Goal: Task Accomplishment & Management: Use online tool/utility

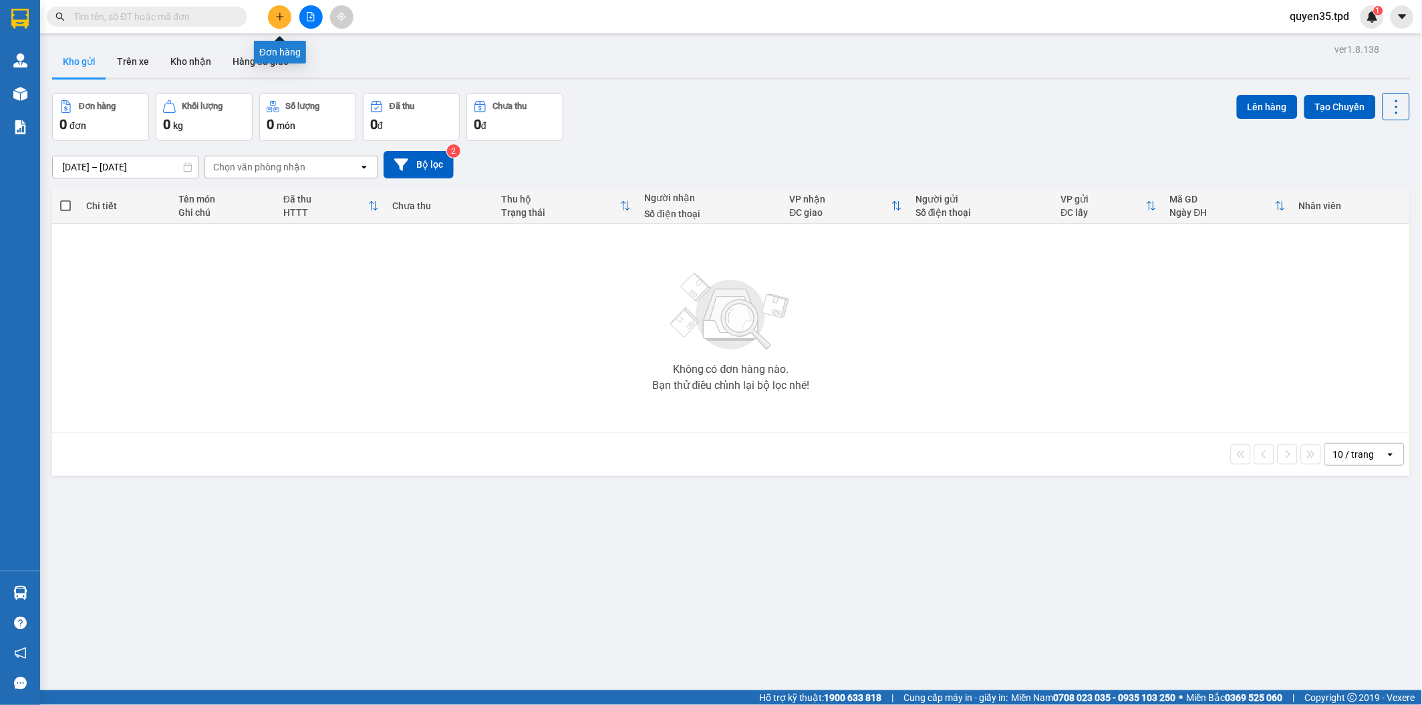
click at [276, 12] on icon "plus" at bounding box center [279, 16] width 9 height 9
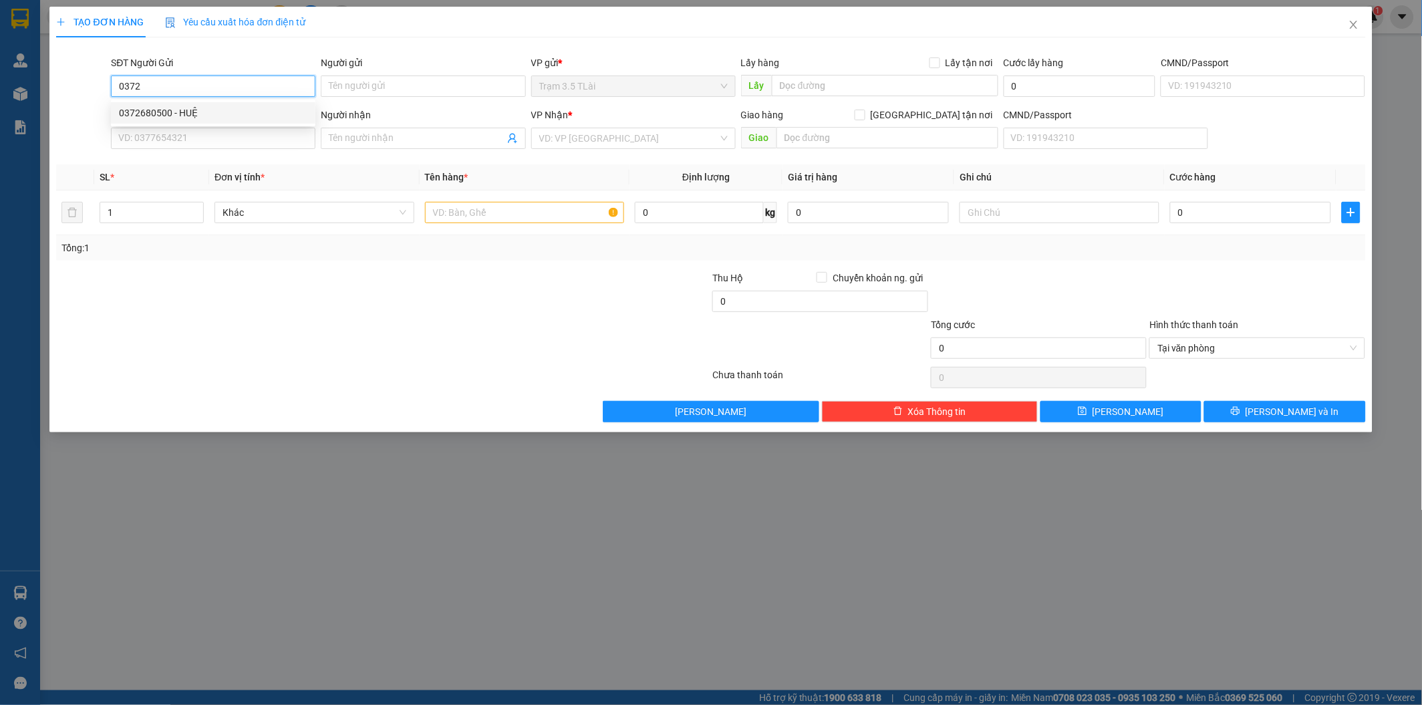
click at [176, 106] on div "0372680500 - HUỆ" at bounding box center [213, 113] width 188 height 15
type input "0372680500"
type input "HUỆ"
type input "87068013977"
type input "0375703429"
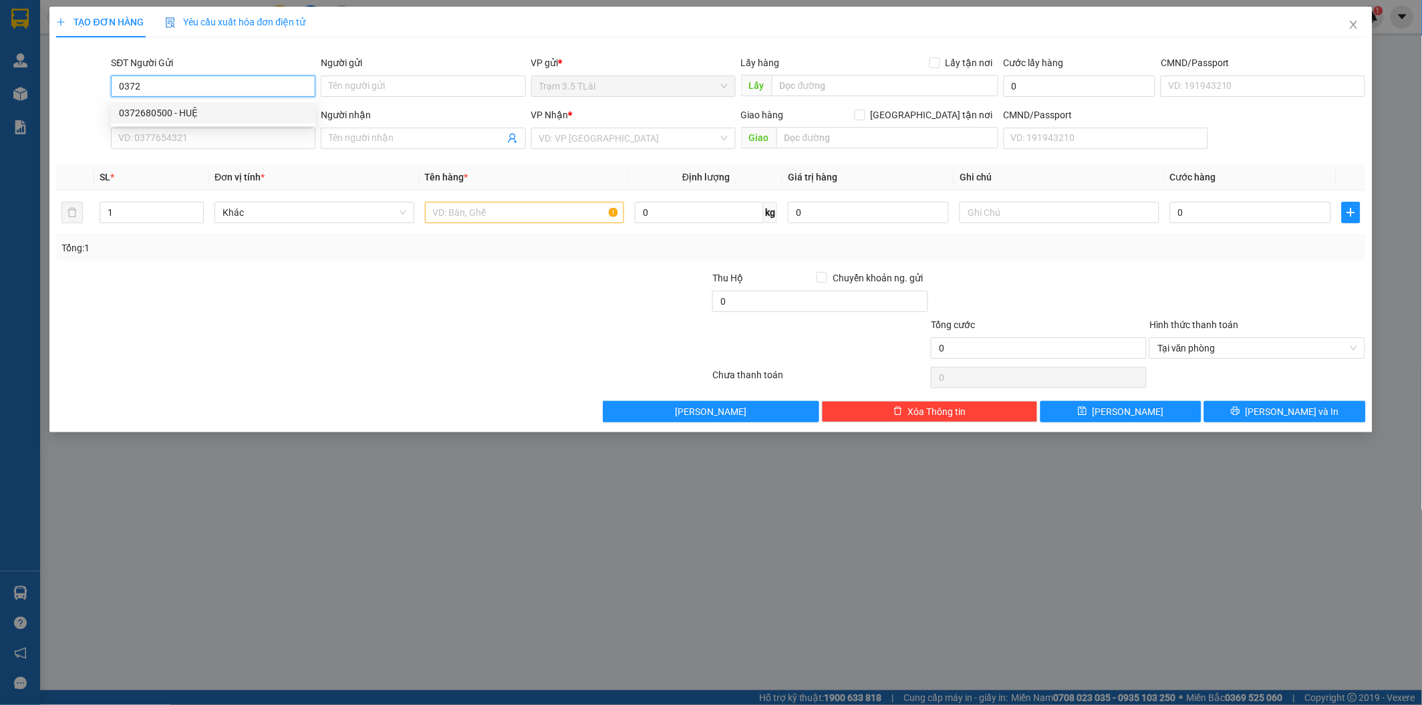
type input "ánh"
type input "0372680500"
click at [510, 136] on icon "user-add" at bounding box center [512, 139] width 9 height 10
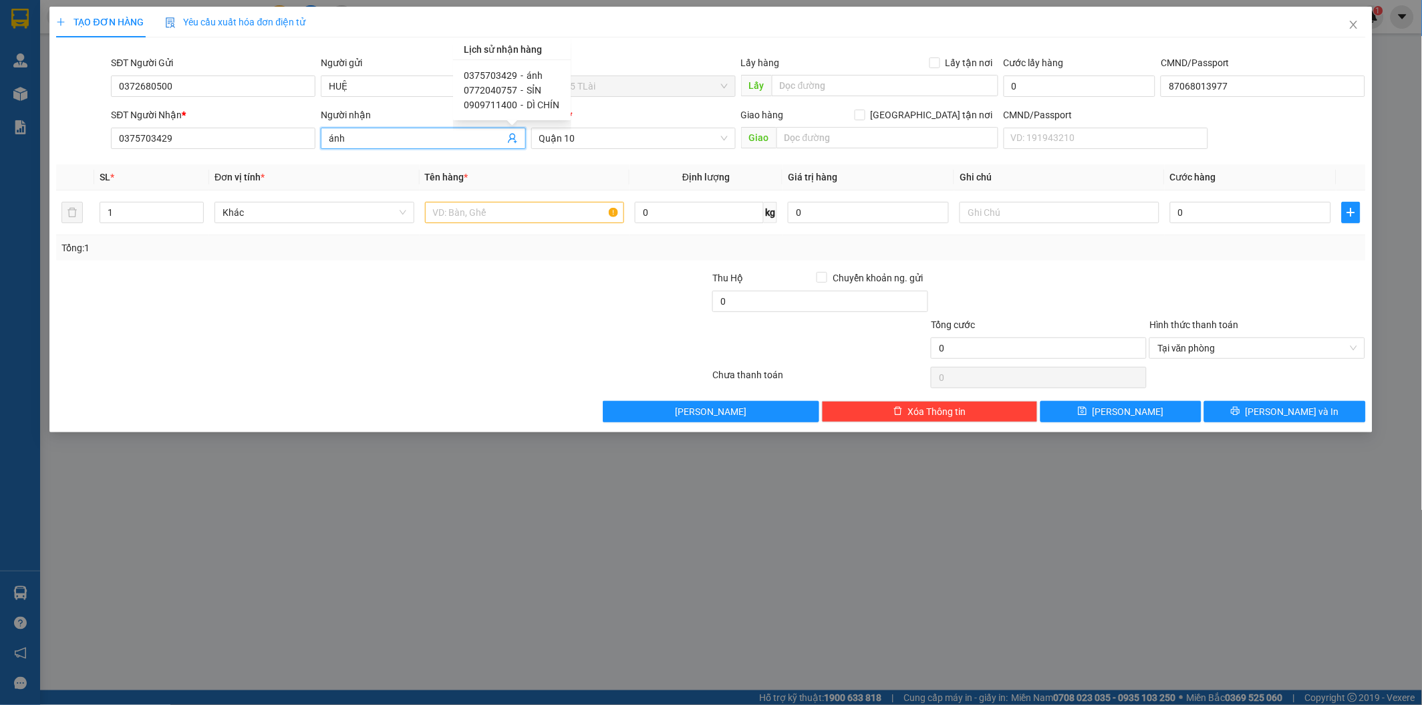
click at [521, 90] on div "0772040757 - SỈN" at bounding box center [512, 90] width 97 height 15
type input "0772040757"
type input "SỈN"
click at [450, 221] on input "text" at bounding box center [525, 212] width 200 height 21
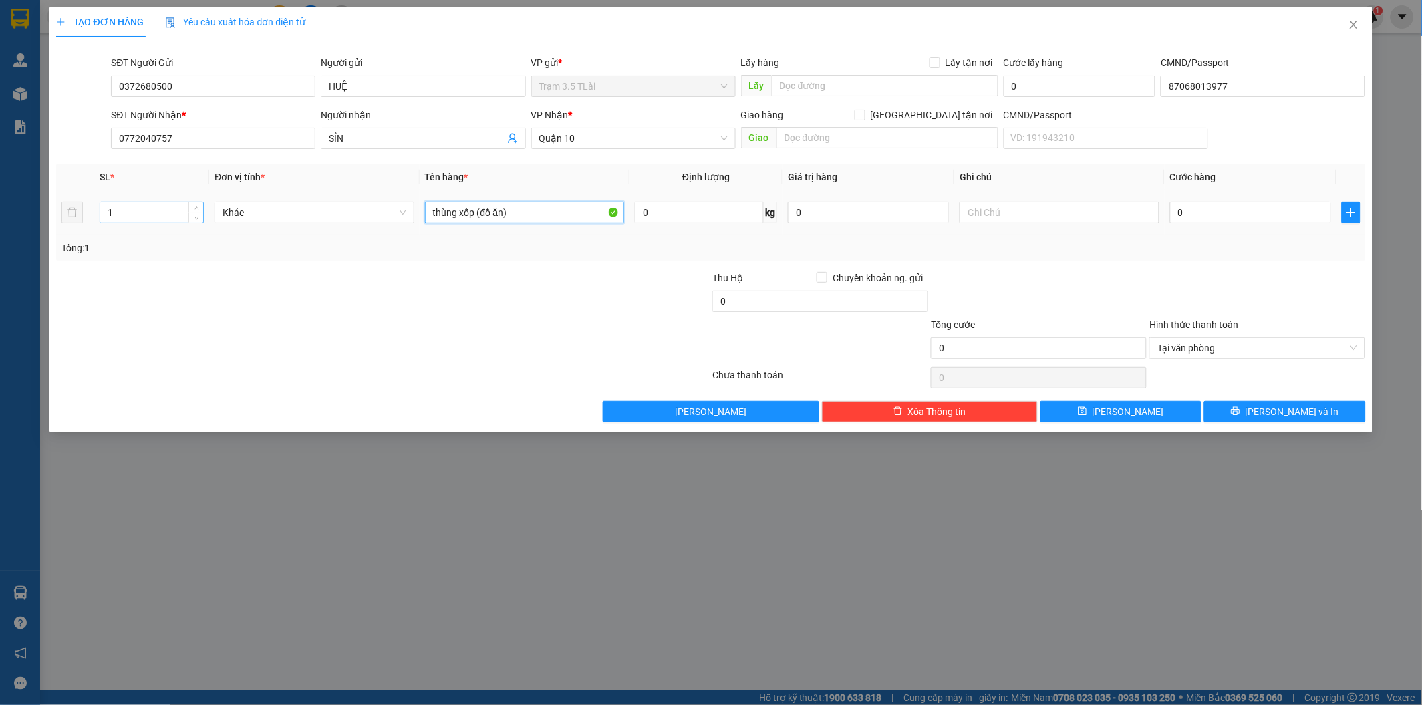
type input "thùng xốp (đồ ăn)"
click at [146, 215] on input "1" at bounding box center [151, 212] width 103 height 20
click at [144, 215] on input "1" at bounding box center [151, 212] width 103 height 20
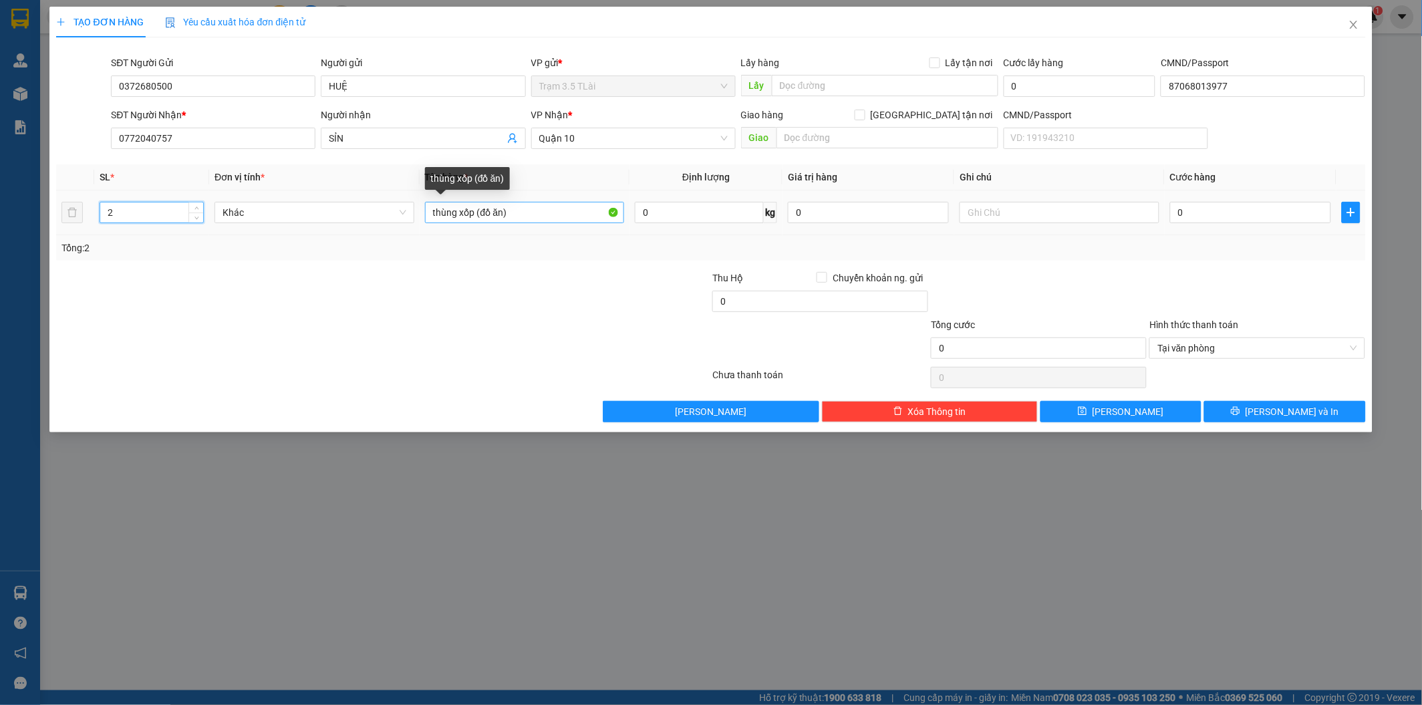
type input "2"
click at [535, 211] on input "thùng xốp (đồ ăn)" at bounding box center [525, 212] width 200 height 21
type input "thùng xốp (đồ ăn)+thùng xanh nhỏ"
click at [1189, 217] on input "0" at bounding box center [1250, 212] width 161 height 21
type input "1"
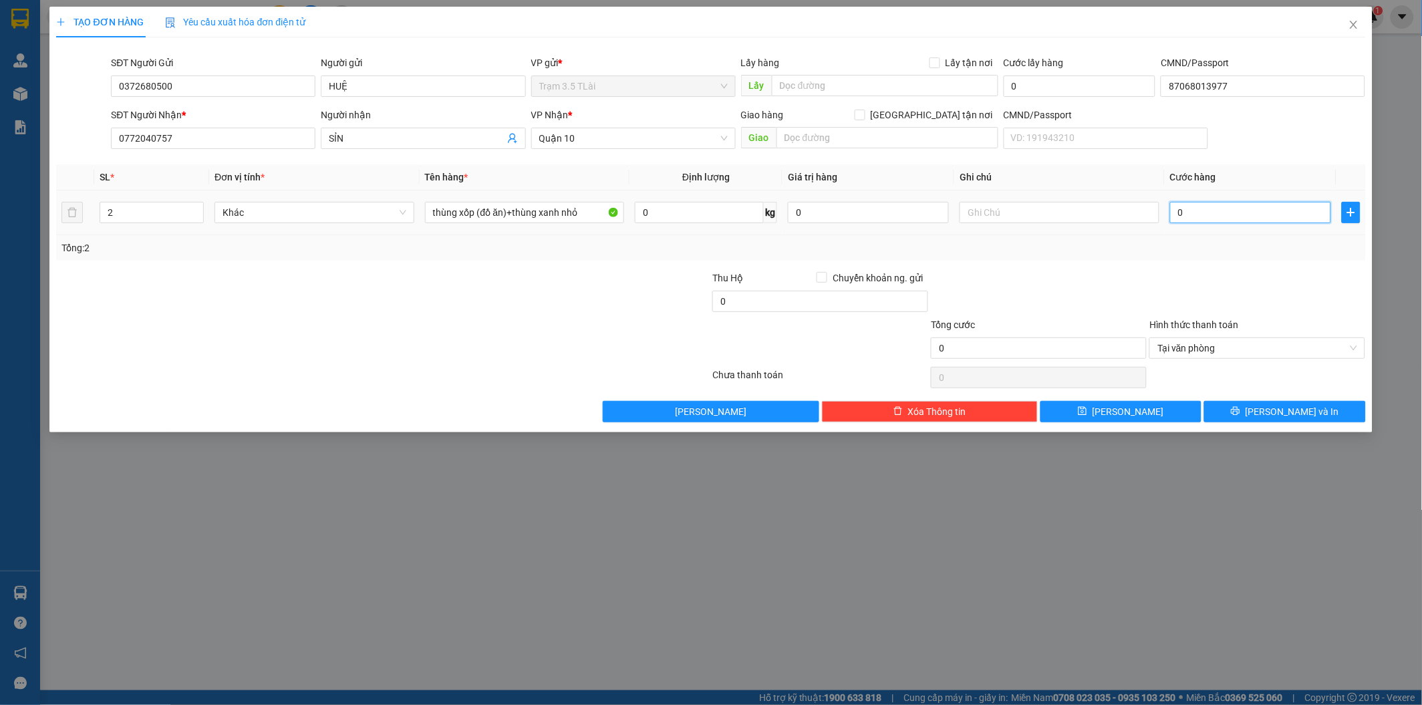
type input "1"
type input "11"
type input "110"
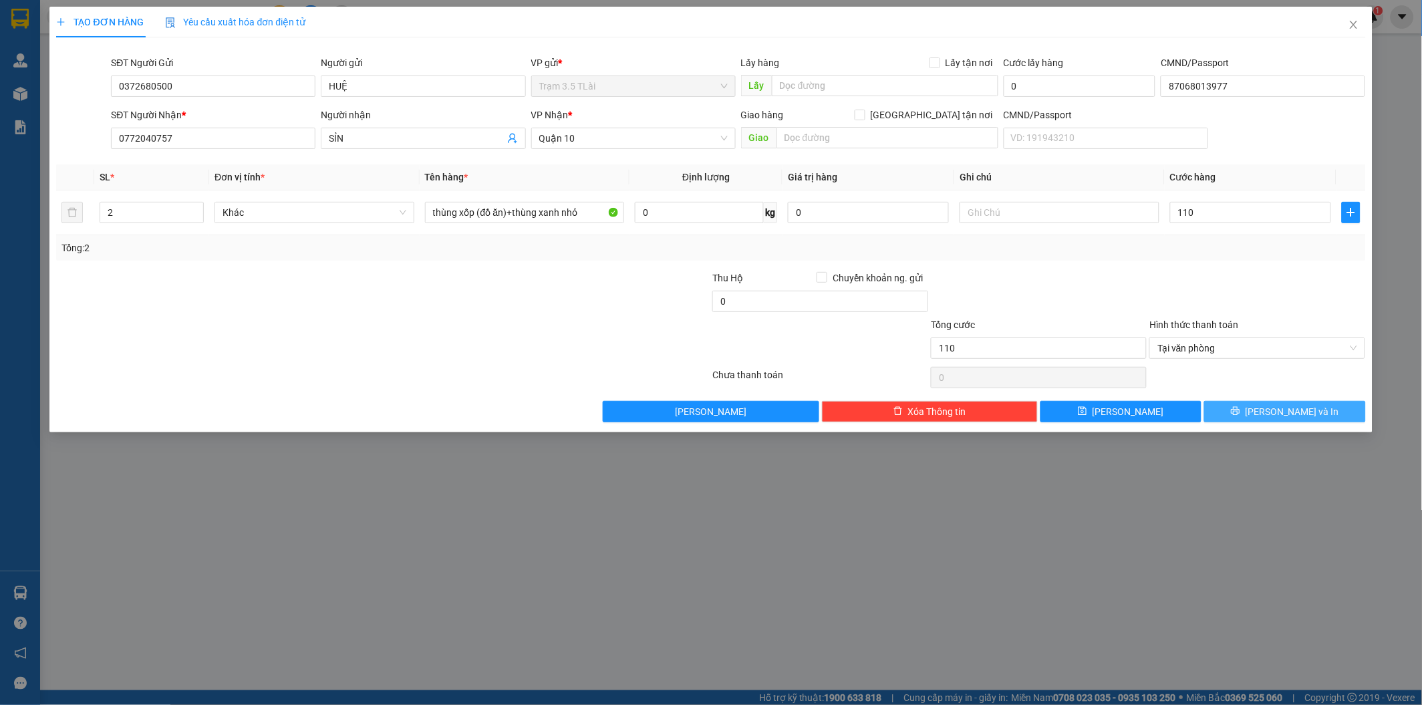
type input "110.000"
click at [1268, 410] on button "[PERSON_NAME] và In" at bounding box center [1284, 411] width 161 height 21
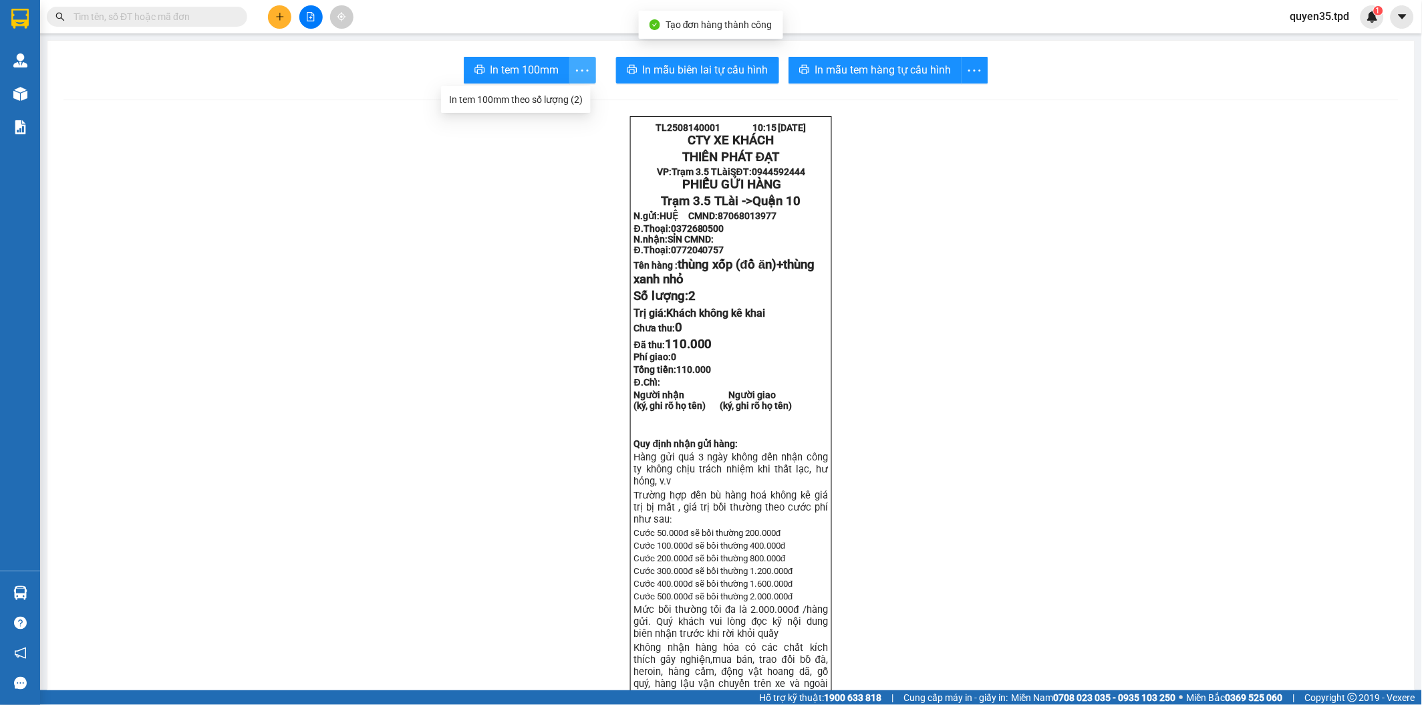
click at [578, 70] on icon "more" at bounding box center [582, 70] width 17 height 17
click at [529, 100] on div "In tem 100mm theo số lượng (2)" at bounding box center [516, 99] width 134 height 15
